Goal: Task Accomplishment & Management: Manage account settings

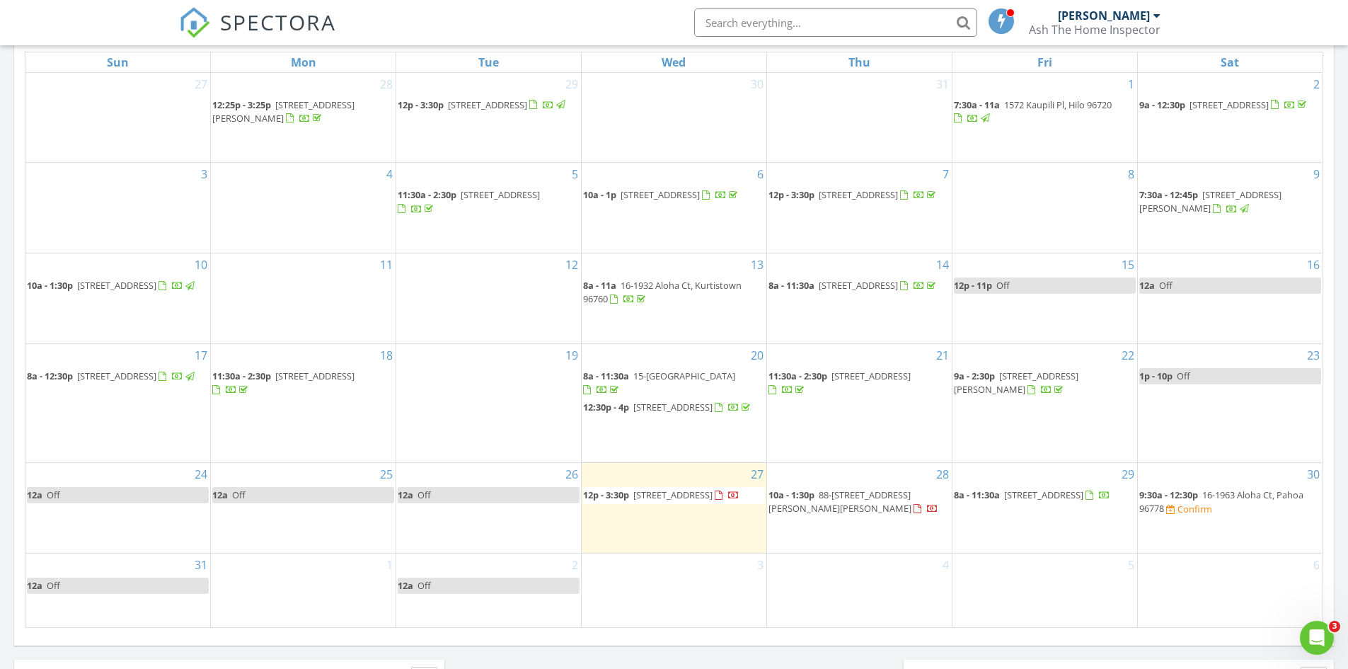
scroll to position [778, 0]
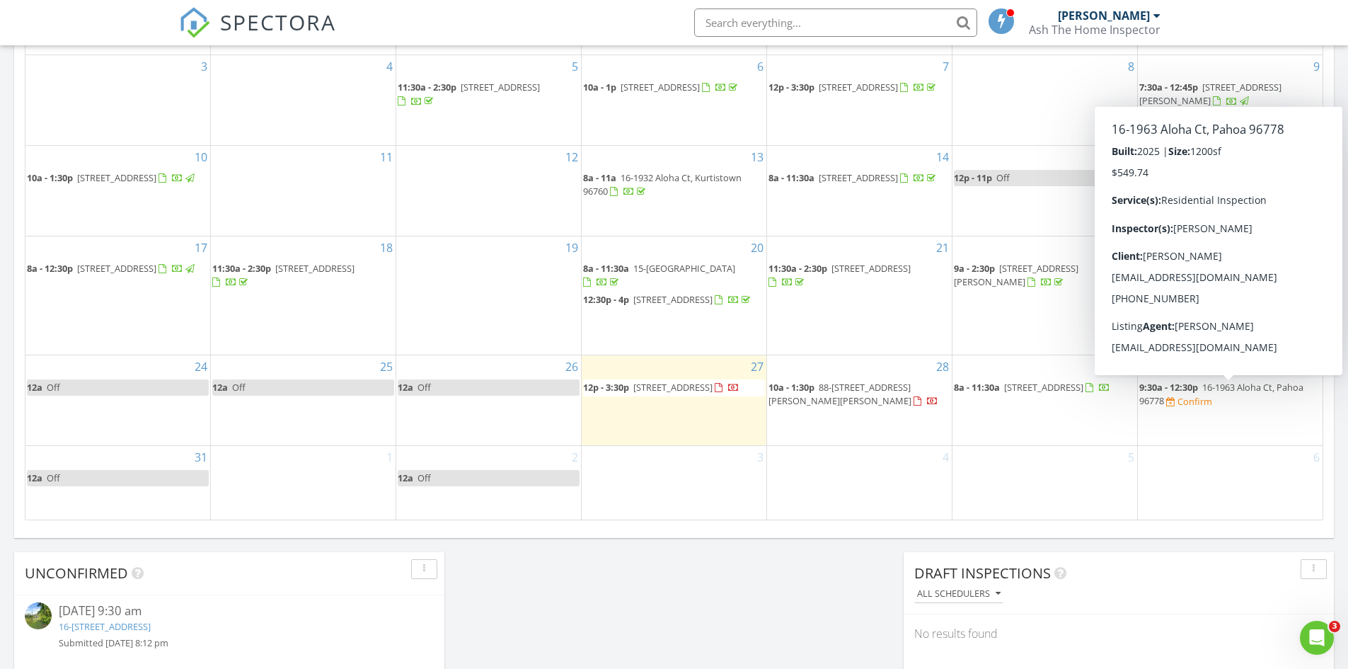
click at [1258, 391] on span "16-1963 Aloha Ct, Pahoa 96778" at bounding box center [1221, 394] width 164 height 26
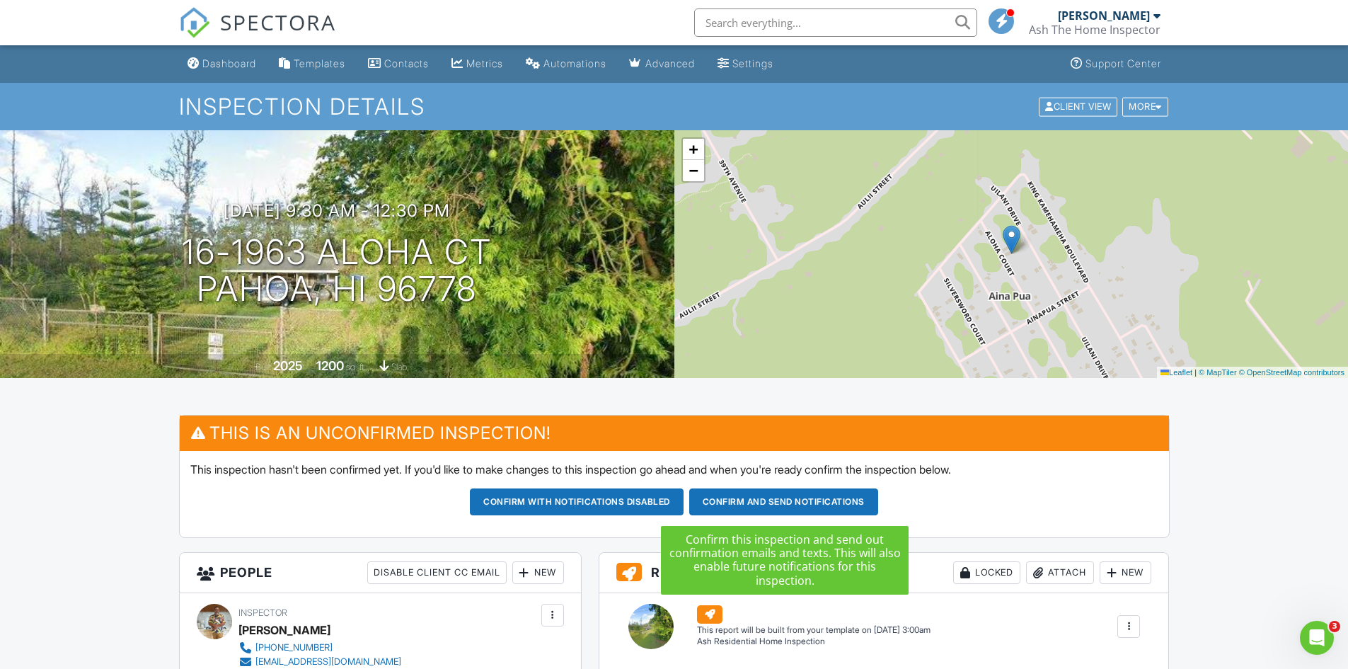
click at [684, 495] on button "Confirm and send notifications" at bounding box center [577, 501] width 214 height 27
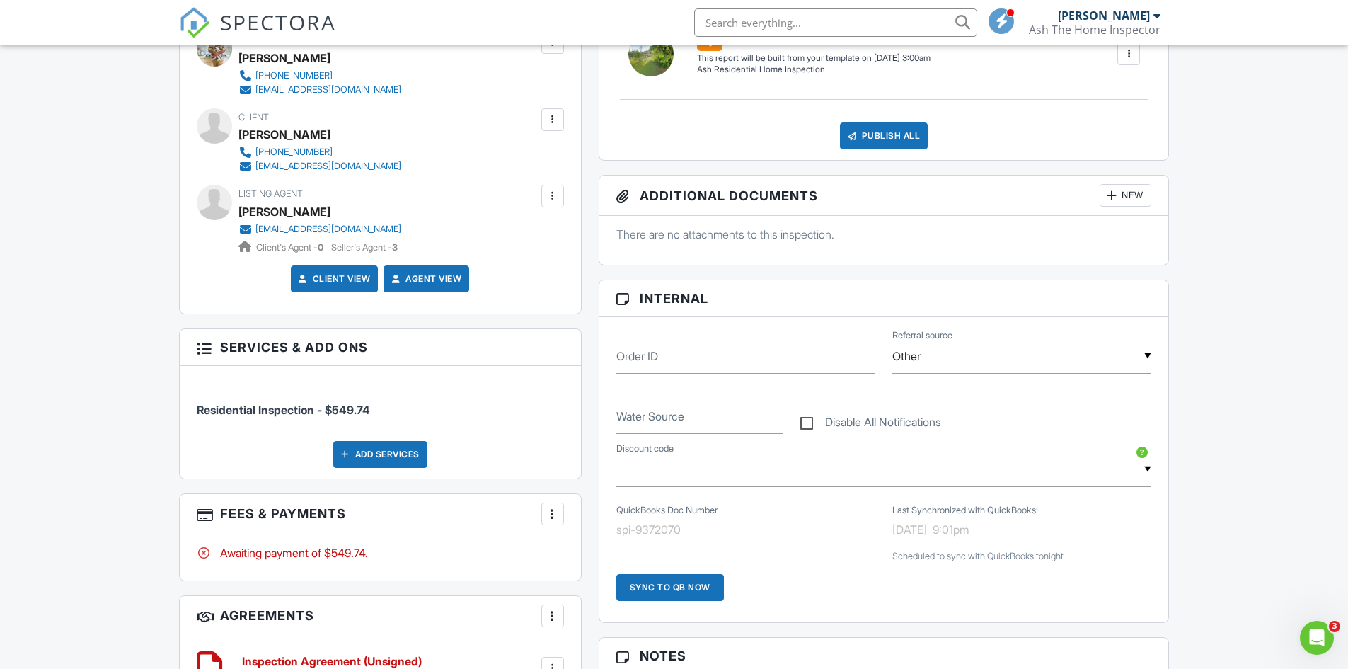
scroll to position [432, 0]
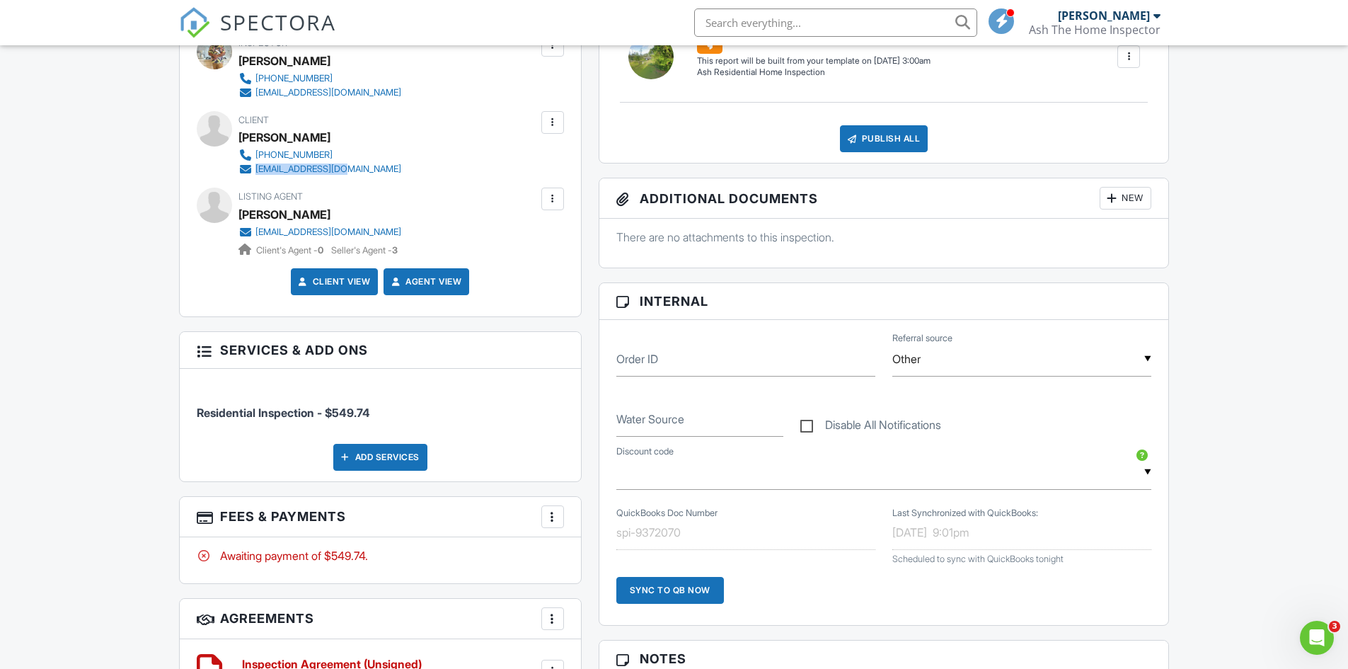
drag, startPoint x: 351, startPoint y: 173, endPoint x: 255, endPoint y: 173, distance: 96.2
click at [255, 173] on div "808-913-4048 tarakimkelly@pm.me" at bounding box center [325, 162] width 174 height 28
copy div "tarakimkelly@pm.me"
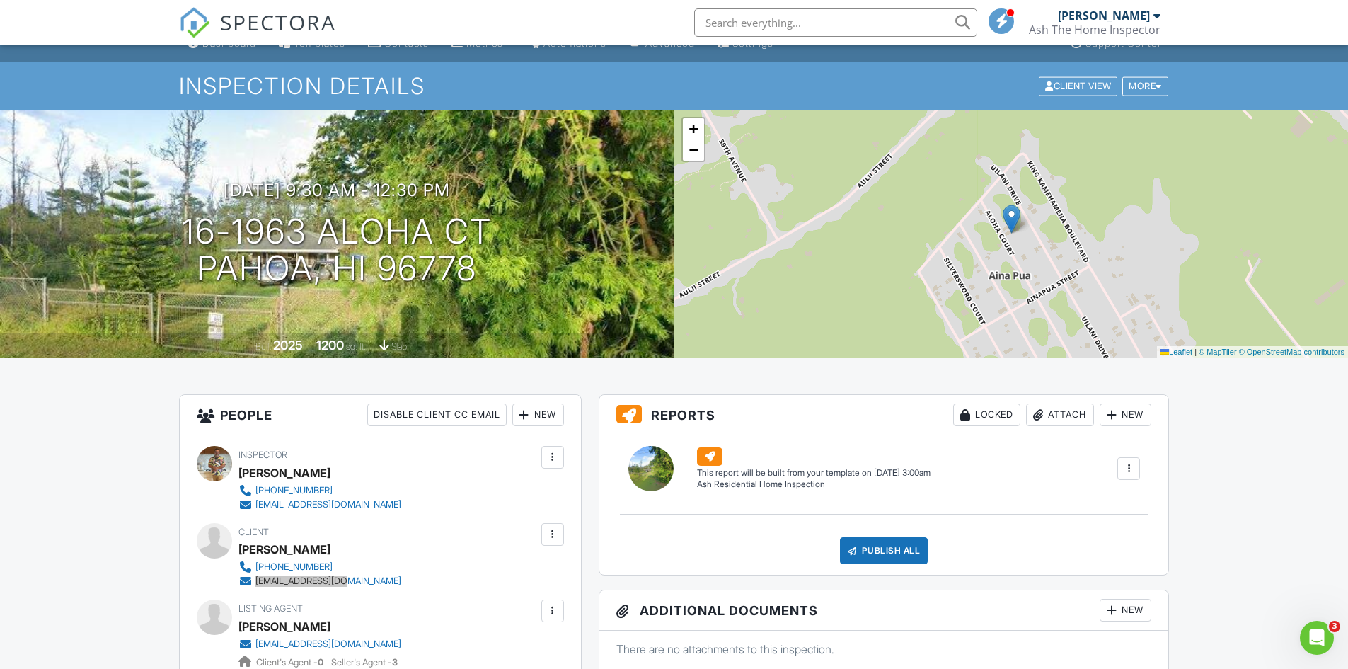
scroll to position [0, 0]
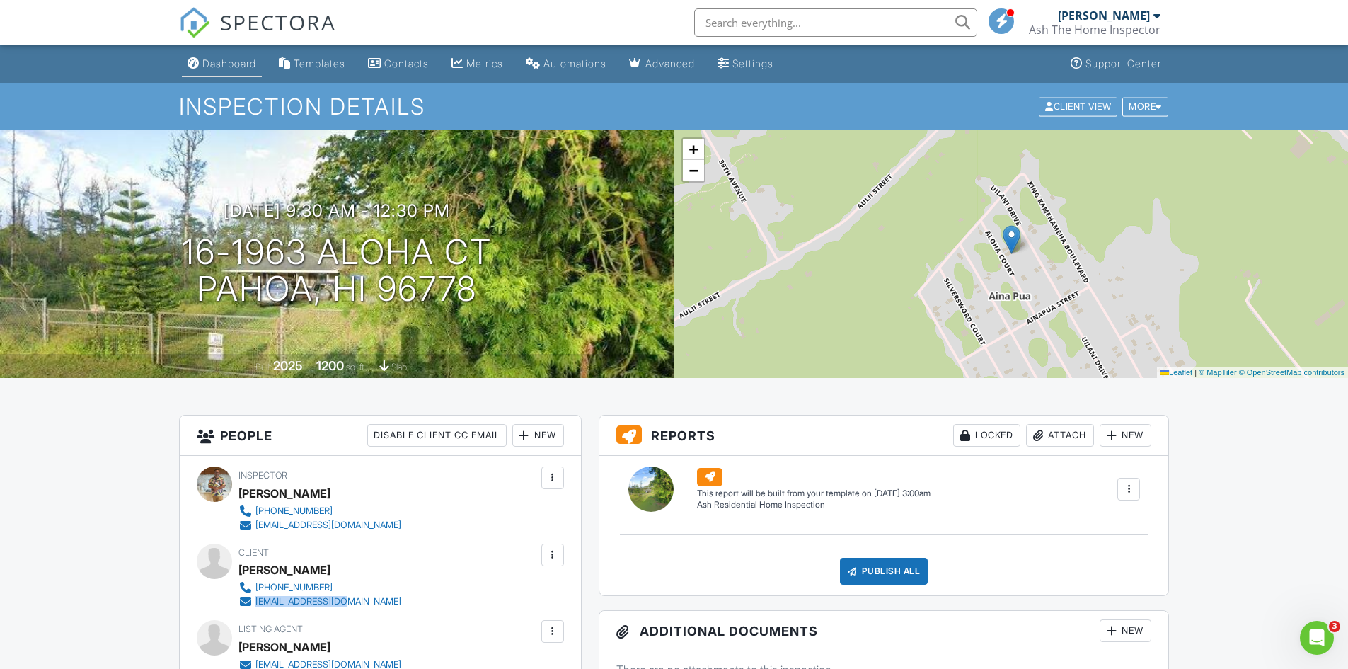
click at [219, 59] on div "Dashboard" at bounding box center [229, 63] width 54 height 12
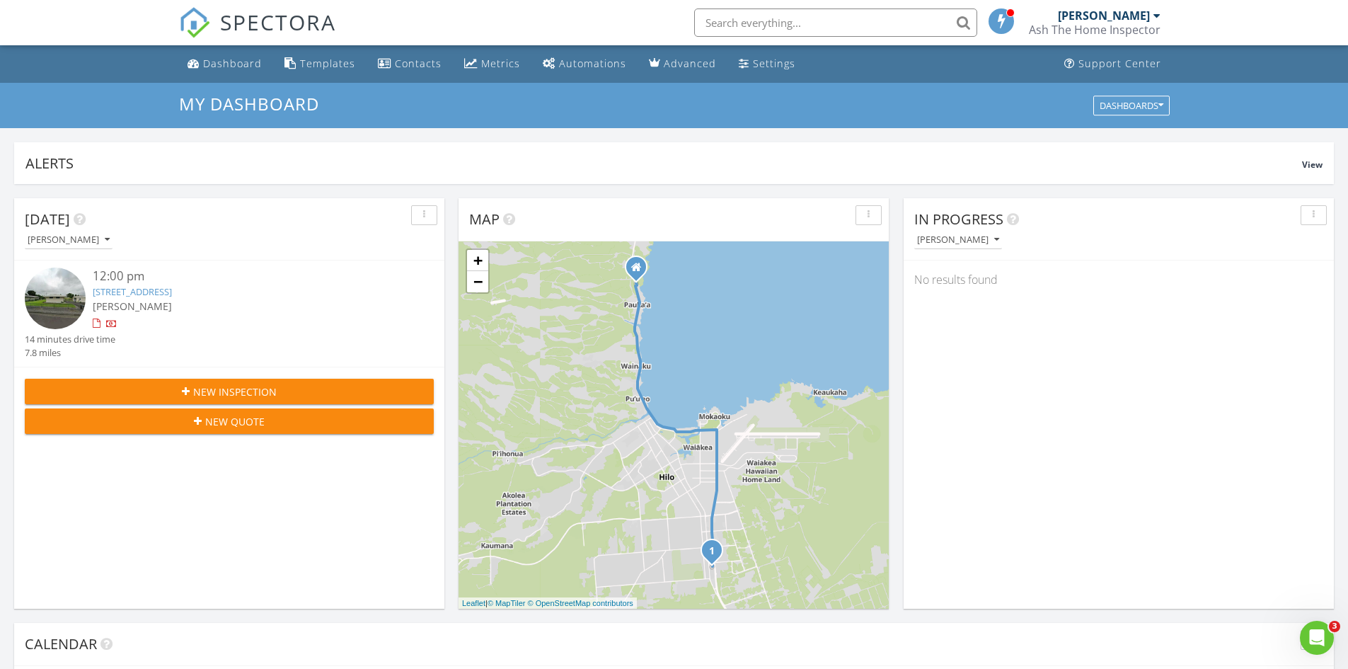
click at [141, 291] on link "[STREET_ADDRESS]" at bounding box center [132, 291] width 79 height 13
